Goal: Task Accomplishment & Management: Complete application form

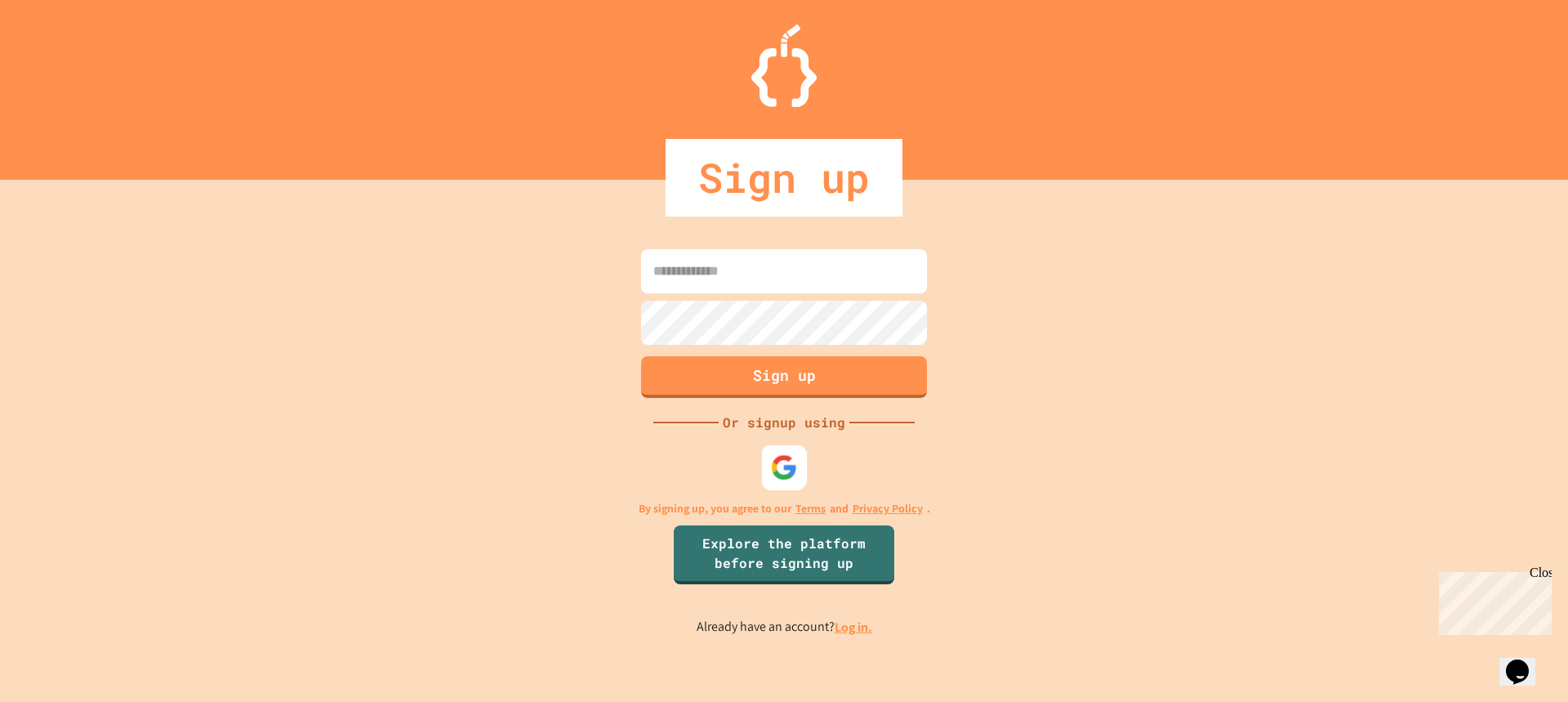
click at [776, 471] on img at bounding box center [784, 467] width 27 height 27
